Goal: Transaction & Acquisition: Purchase product/service

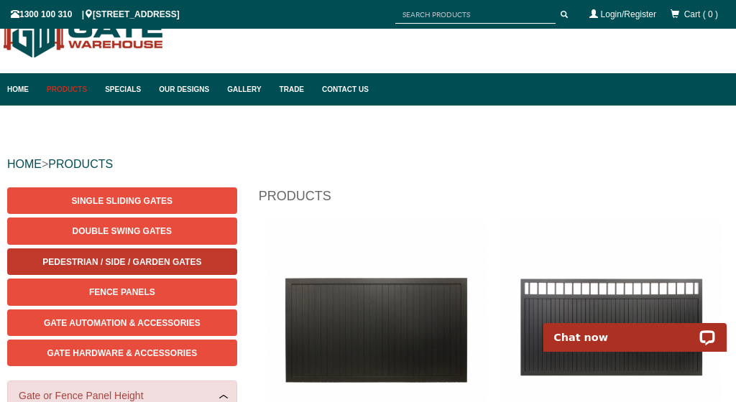
click at [133, 265] on span "Pedestrian / Side / Garden Gates" at bounding box center [121, 262] width 159 height 10
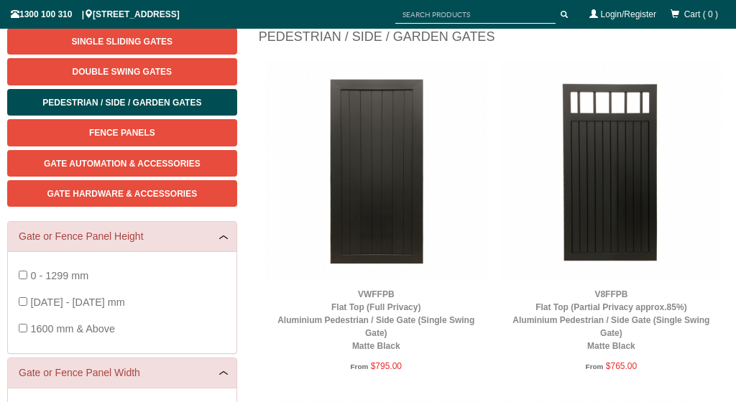
scroll to position [198, 0]
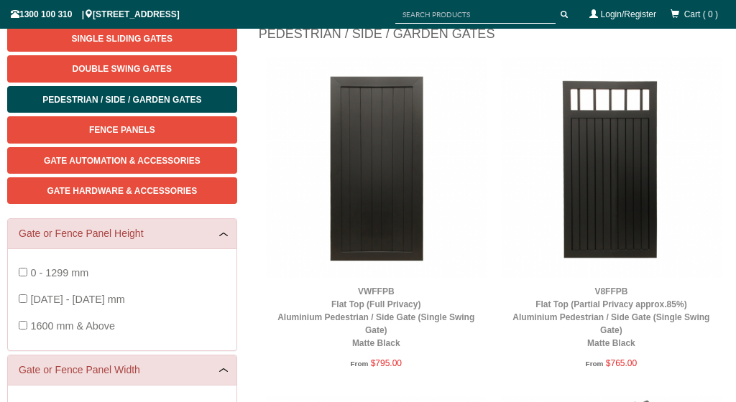
click at [379, 298] on div "VWFFPB Flat Top (Full Privacy) Aluminium Pedestrian / Side Gate (Single Swing G…" at bounding box center [376, 317] width 206 height 65
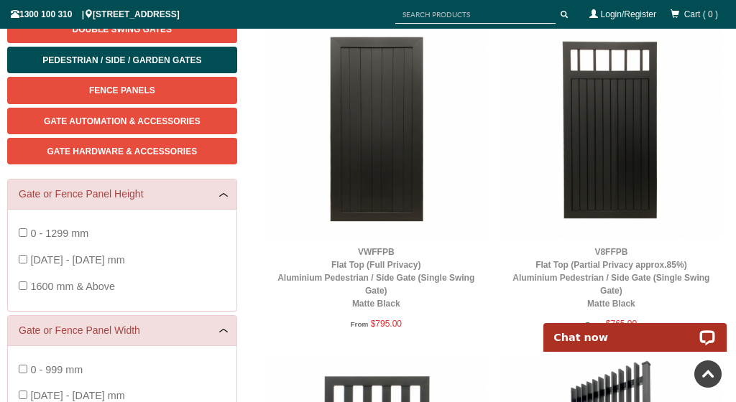
scroll to position [234, 0]
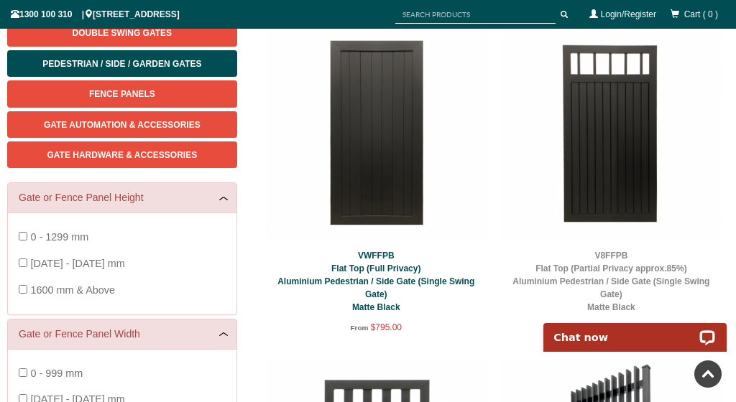
click at [376, 279] on link "VWFFPB Flat Top (Full Privacy) Aluminium Pedestrian / Side Gate (Single Swing G…" at bounding box center [375, 282] width 197 height 62
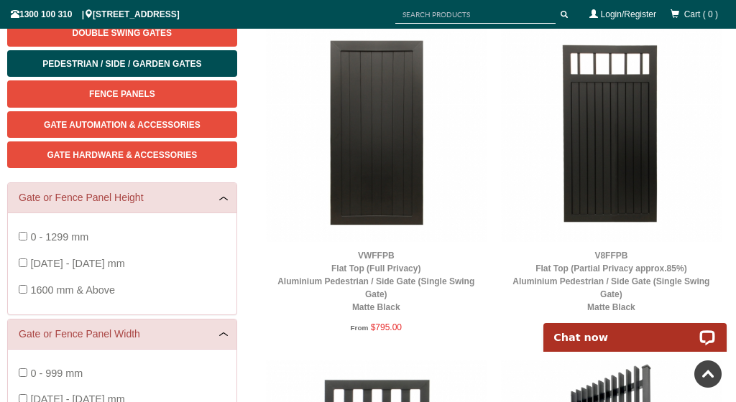
click at [374, 203] on img at bounding box center [376, 132] width 221 height 221
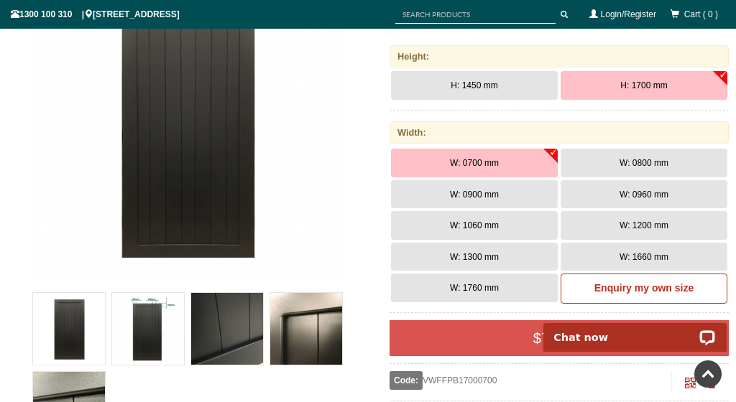
scroll to position [297, 0]
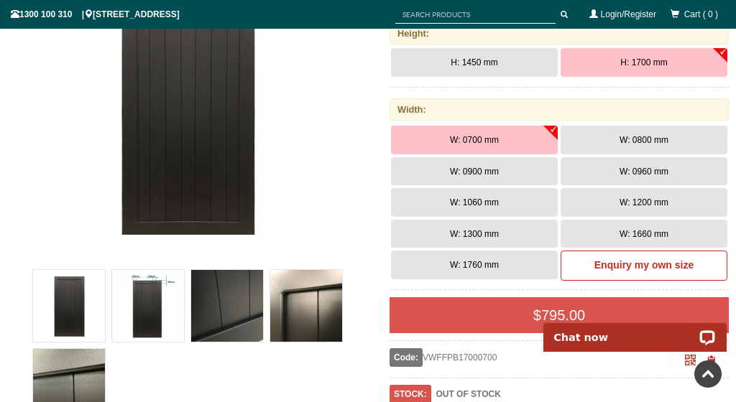
click at [501, 208] on button "W: 1060 mm" at bounding box center [474, 202] width 167 height 29
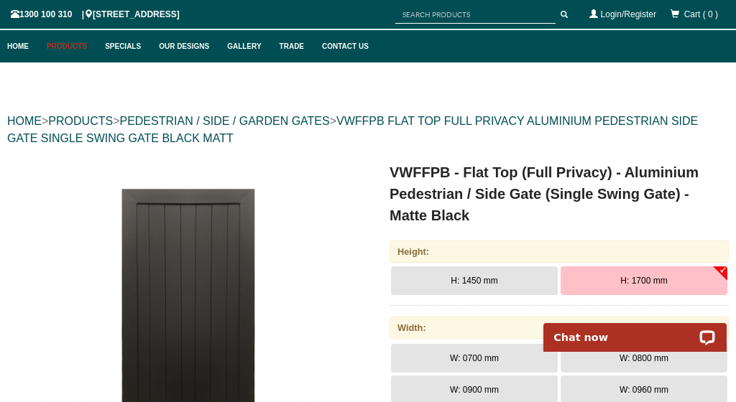
scroll to position [83, 0]
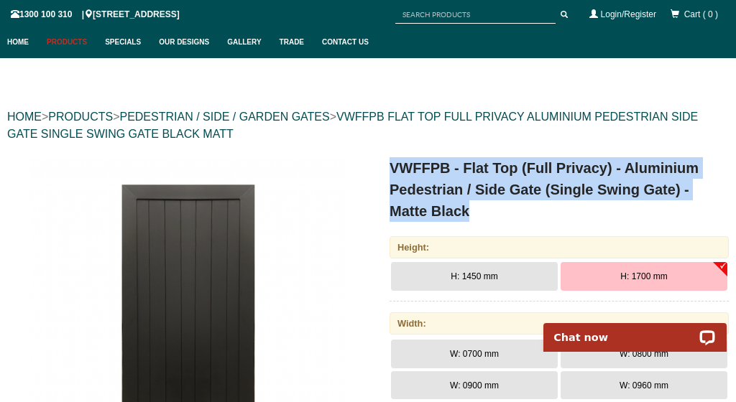
drag, startPoint x: 389, startPoint y: 166, endPoint x: 481, endPoint y: 205, distance: 100.1
copy h1 "VWFFPB - Flat Top (Full Privacy) - Aluminium Pedestrian / Side Gate (Single Swi…"
